Goal: Book appointment/travel/reservation

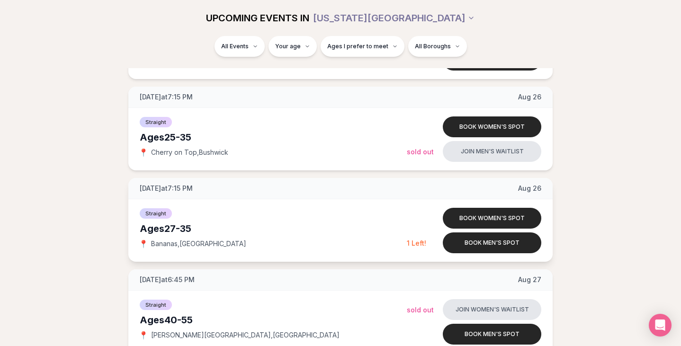
scroll to position [1485, 0]
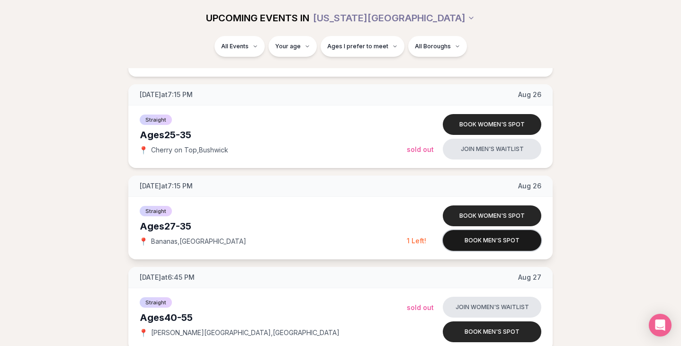
click at [454, 241] on button "Book men's spot" at bounding box center [492, 240] width 99 height 21
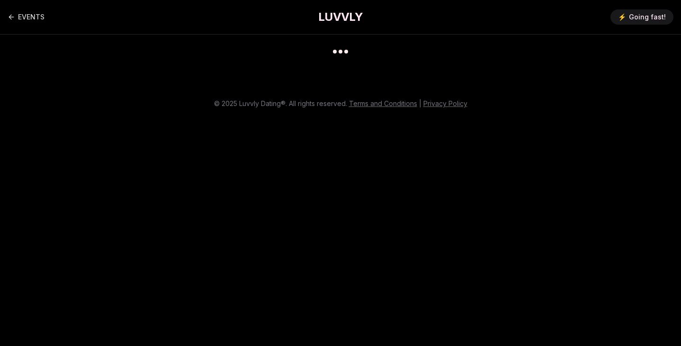
scroll to position [8, 0]
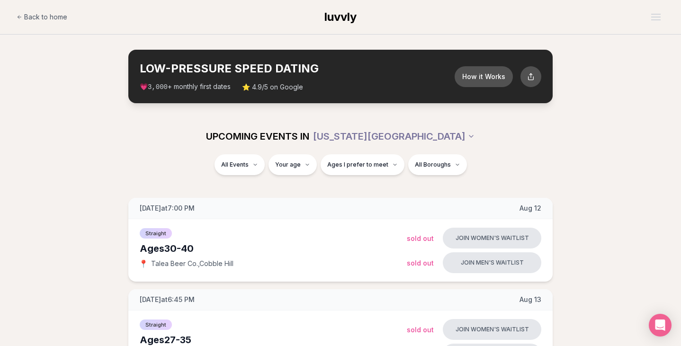
click at [235, 51] on div "LOW-PRESSURE SPEED DATING How it Works 💗 3,000 + monthly first dates ⭐ 4.9/5 on…" at bounding box center [340, 77] width 425 height 54
click at [242, 194] on div "Straight ( 54 )" at bounding box center [253, 189] width 90 height 21
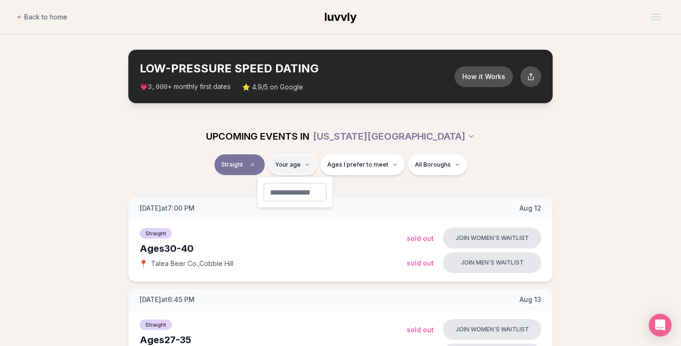
click at [358, 163] on span "Ages I prefer to meet" at bounding box center [357, 165] width 61 height 8
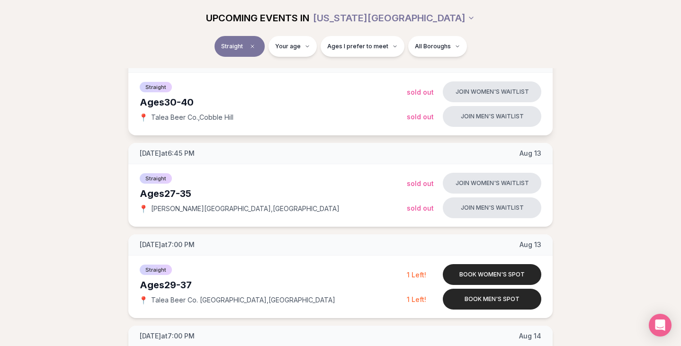
scroll to position [163, 0]
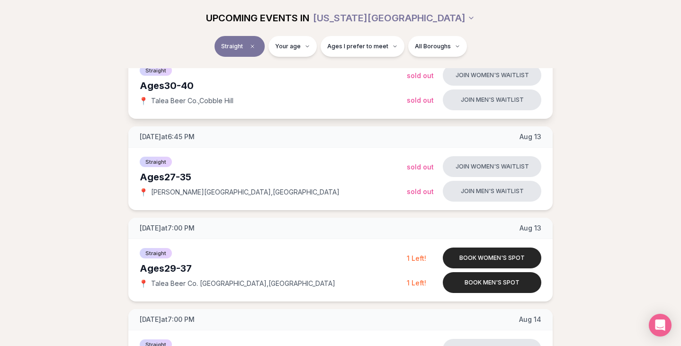
click at [156, 74] on span "Straight" at bounding box center [156, 70] width 32 height 10
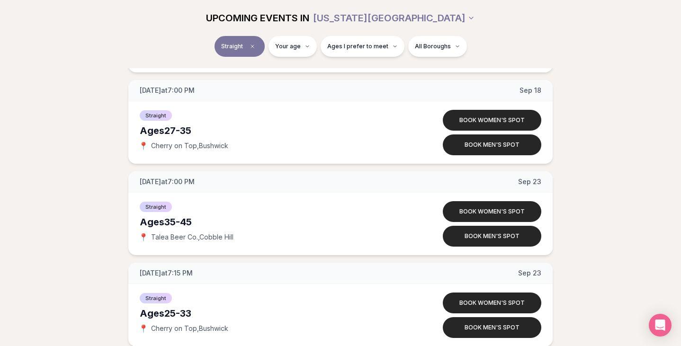
scroll to position [4193, 0]
